Goal: Obtain resource: Download file/media

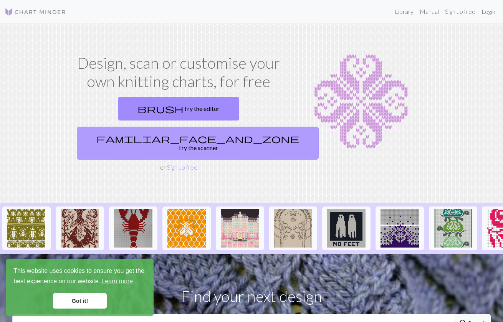
click at [230, 127] on link "familiar_face_and_zone Try the scanner" at bounding box center [198, 143] width 242 height 33
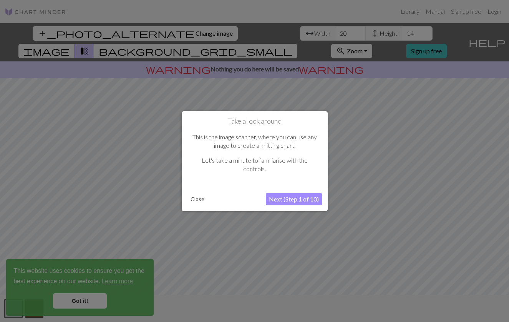
click at [277, 200] on button "Next (Step 1 of 10)" at bounding box center [294, 199] width 56 height 12
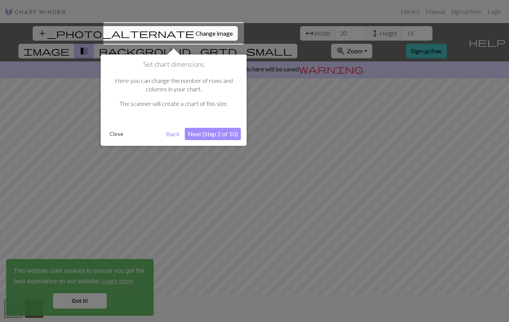
click at [208, 132] on button "Next (Step 2 of 10)" at bounding box center [213, 134] width 56 height 12
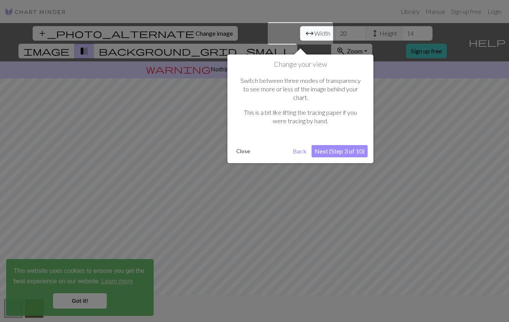
click at [325, 145] on button "Next (Step 3 of 10)" at bounding box center [339, 151] width 56 height 12
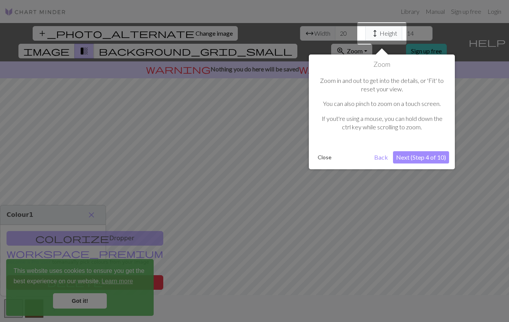
click at [415, 153] on button "Next (Step 4 of 10)" at bounding box center [421, 157] width 56 height 12
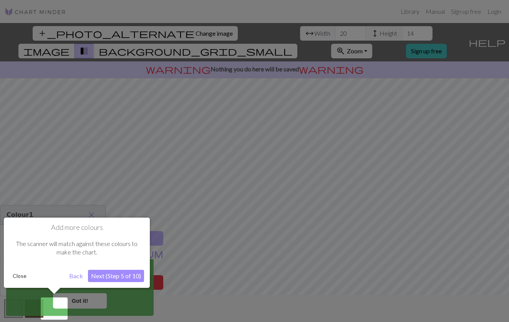
click at [116, 279] on button "Next (Step 5 of 10)" at bounding box center [116, 276] width 56 height 12
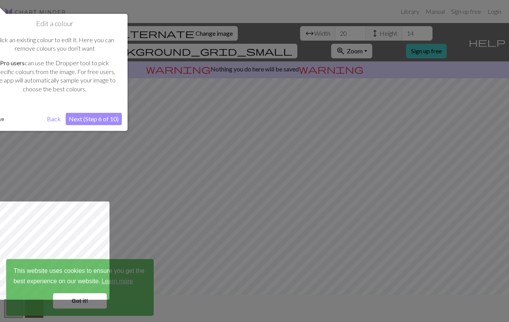
click at [104, 121] on button "Next (Step 6 of 10)" at bounding box center [94, 119] width 56 height 12
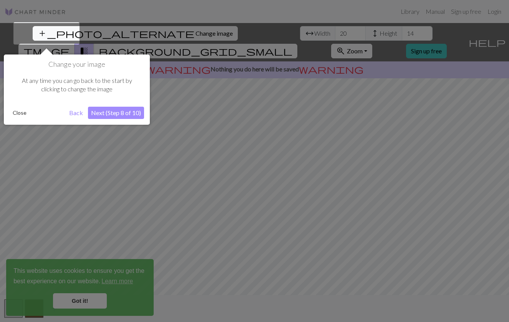
click at [112, 113] on button "Next (Step 8 of 10)" at bounding box center [116, 113] width 56 height 12
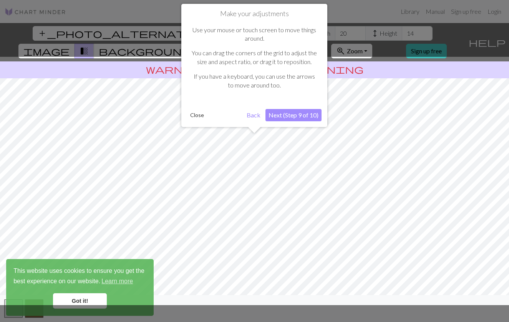
click at [293, 114] on button "Next (Step 9 of 10)" at bounding box center [293, 115] width 56 height 12
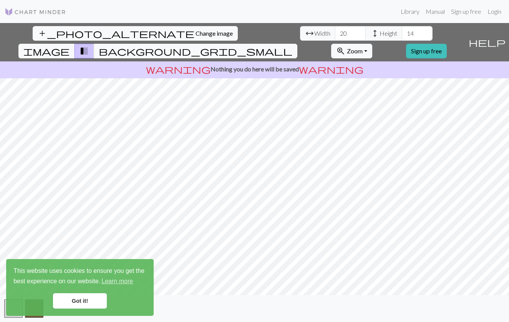
click at [96, 296] on link "Got it!" at bounding box center [80, 300] width 54 height 15
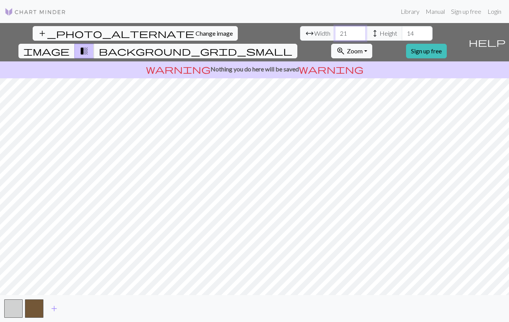
click at [335, 31] on input "21" at bounding box center [350, 33] width 31 height 15
click at [335, 31] on input "22" at bounding box center [350, 33] width 31 height 15
type input "23"
click at [335, 31] on input "23" at bounding box center [350, 33] width 31 height 15
click at [402, 33] on input "15" at bounding box center [417, 33] width 31 height 15
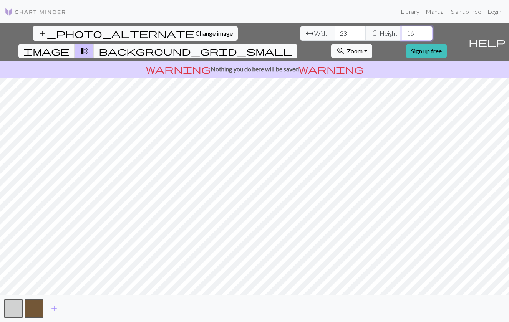
click at [402, 33] on input "16" at bounding box center [417, 33] width 31 height 15
click at [402, 33] on input "17" at bounding box center [417, 33] width 31 height 15
click at [402, 33] on input "18" at bounding box center [417, 33] width 31 height 15
click at [402, 33] on input "19" at bounding box center [417, 33] width 31 height 15
type input "20"
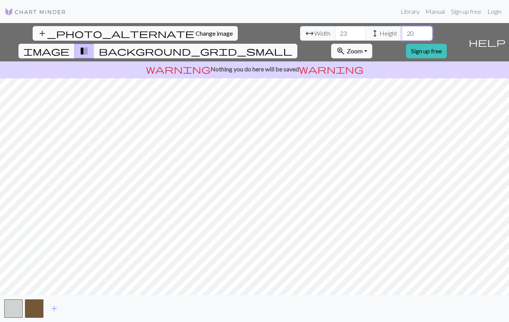
click at [402, 33] on input "20" at bounding box center [417, 33] width 31 height 15
click at [335, 31] on input "24" at bounding box center [350, 33] width 31 height 15
click at [335, 31] on input "25" at bounding box center [350, 33] width 31 height 15
click at [335, 31] on input "26" at bounding box center [350, 33] width 31 height 15
click at [335, 31] on input "27" at bounding box center [350, 33] width 31 height 15
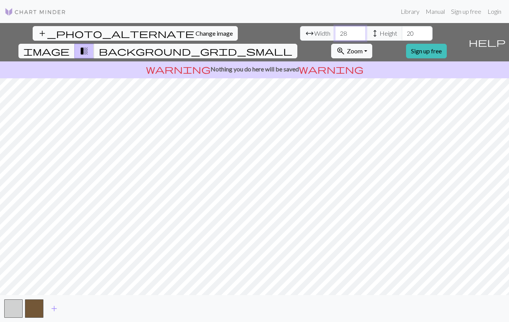
click at [335, 31] on input "28" at bounding box center [350, 33] width 31 height 15
type input "29"
click at [335, 31] on input "29" at bounding box center [350, 33] width 31 height 15
click at [402, 31] on input "21" at bounding box center [417, 33] width 31 height 15
click at [402, 31] on input "22" at bounding box center [417, 33] width 31 height 15
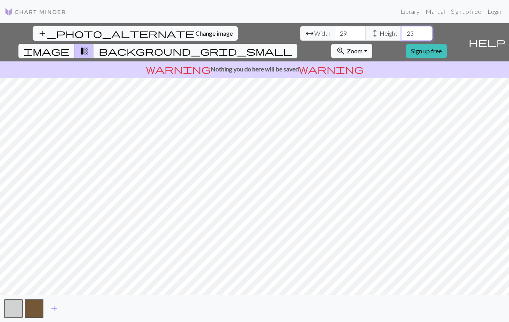
click at [402, 31] on input "23" at bounding box center [417, 33] width 31 height 15
click at [402, 31] on input "24" at bounding box center [417, 33] width 31 height 15
click at [402, 31] on input "25" at bounding box center [417, 33] width 31 height 15
click at [402, 31] on input "26" at bounding box center [417, 33] width 31 height 15
type input "27"
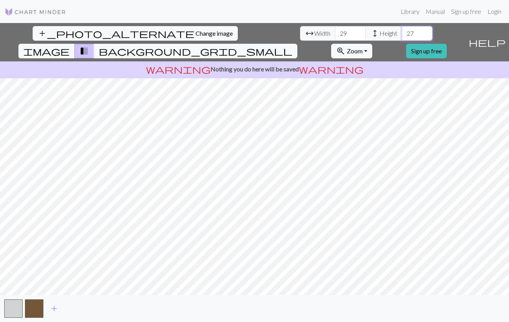
click at [402, 31] on input "27" at bounding box center [417, 33] width 31 height 15
click at [53, 306] on span "add" at bounding box center [54, 308] width 9 height 11
click at [335, 34] on input "29" at bounding box center [350, 33] width 31 height 15
type input "50"
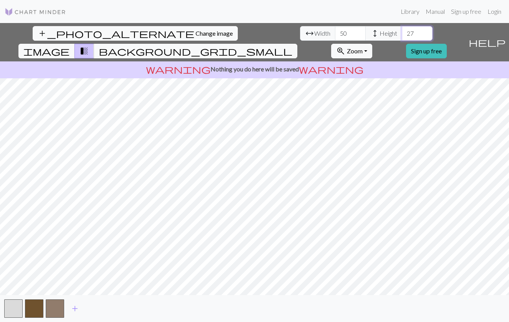
click at [402, 33] on input "27" at bounding box center [417, 33] width 31 height 15
type input "50"
click at [59, 306] on button "button" at bounding box center [55, 309] width 18 height 18
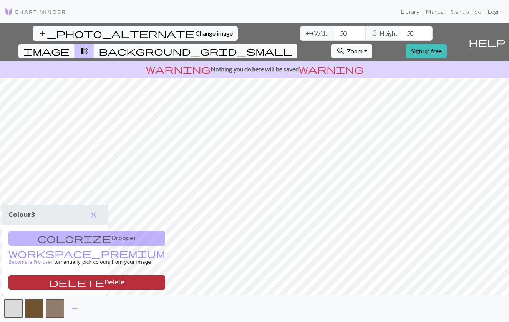
click at [66, 284] on button "delete Delete" at bounding box center [86, 282] width 157 height 15
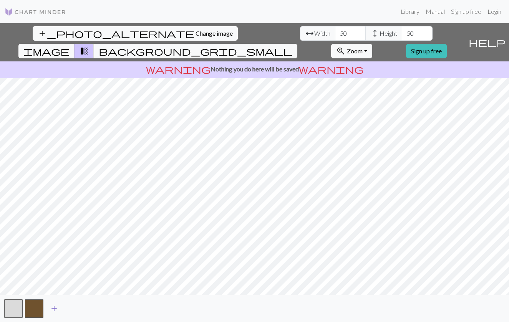
click at [53, 306] on span "add" at bounding box center [54, 308] width 9 height 11
click at [59, 307] on button "button" at bounding box center [55, 309] width 18 height 18
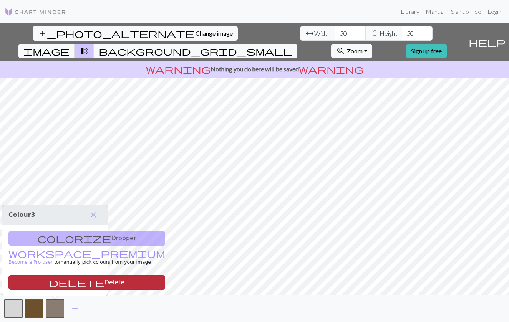
click at [75, 280] on button "delete Delete" at bounding box center [86, 282] width 157 height 15
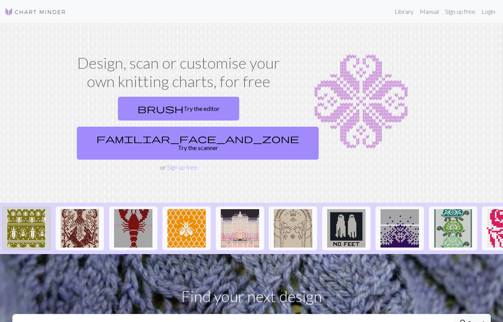
click at [26, 209] on img at bounding box center [26, 228] width 38 height 38
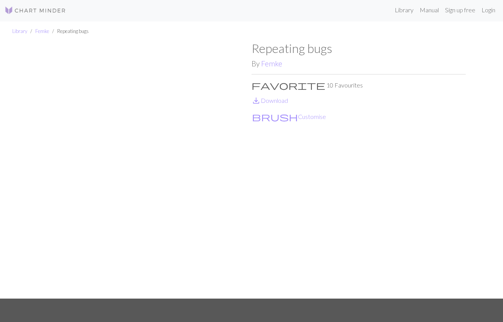
scroll to position [105, 0]
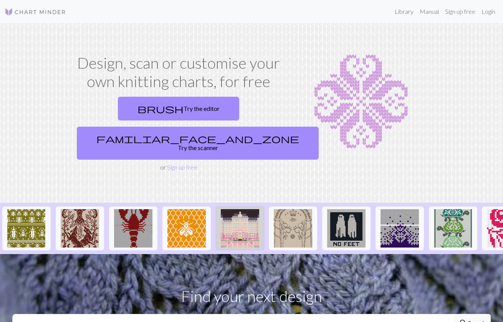
click at [237, 209] on img at bounding box center [240, 228] width 38 height 38
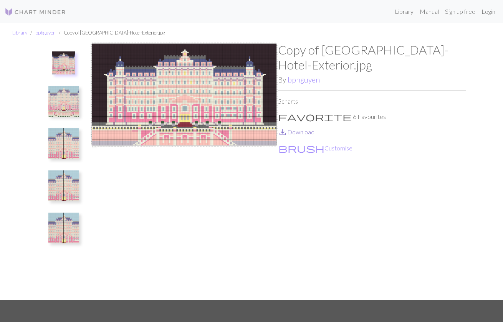
click at [294, 131] on link "save_alt Download" at bounding box center [296, 131] width 36 height 7
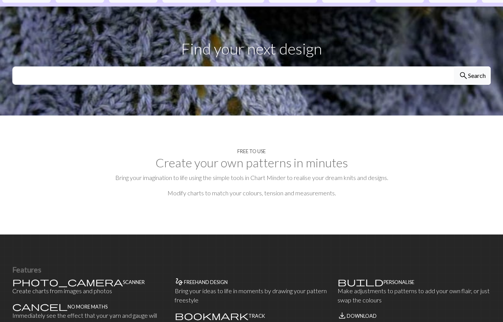
scroll to position [235, 0]
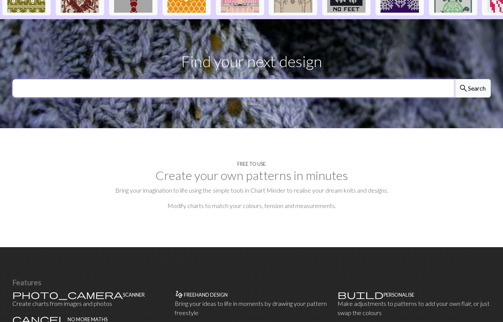
click at [239, 79] on input "text" at bounding box center [233, 88] width 442 height 18
type input "goat"
click at [472, 79] on button "search Search" at bounding box center [472, 88] width 37 height 18
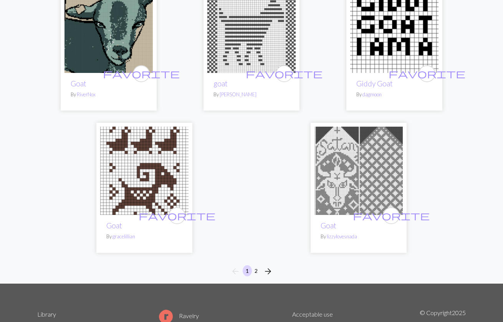
scroll to position [2482, 0]
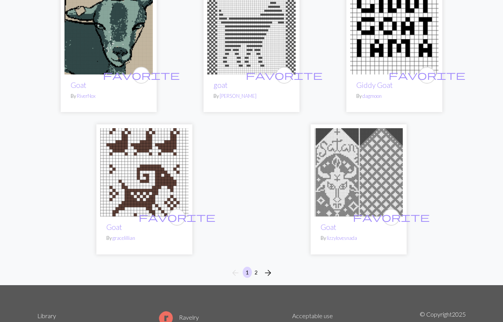
click at [260, 267] on button "2" at bounding box center [256, 272] width 9 height 11
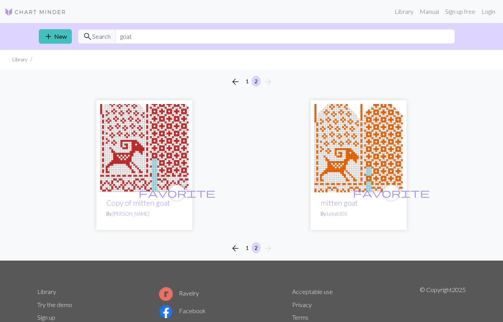
click at [246, 251] on button "1" at bounding box center [247, 247] width 9 height 11
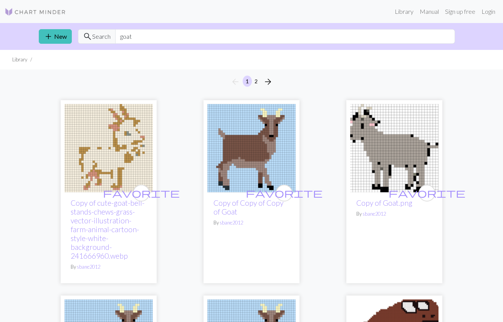
click at [240, 132] on img at bounding box center [251, 148] width 88 height 88
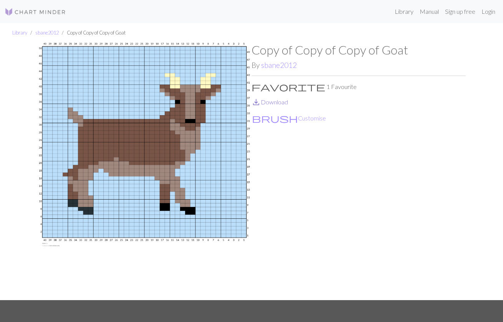
click at [276, 104] on link "save_alt Download" at bounding box center [270, 101] width 36 height 7
